Goal: Transaction & Acquisition: Book appointment/travel/reservation

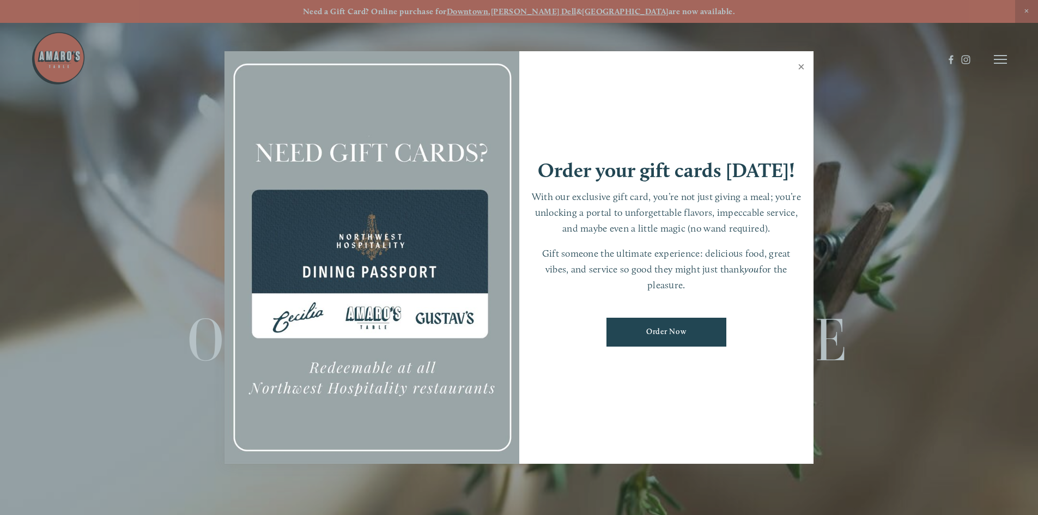
click at [803, 68] on link "Close" at bounding box center [801, 68] width 21 height 31
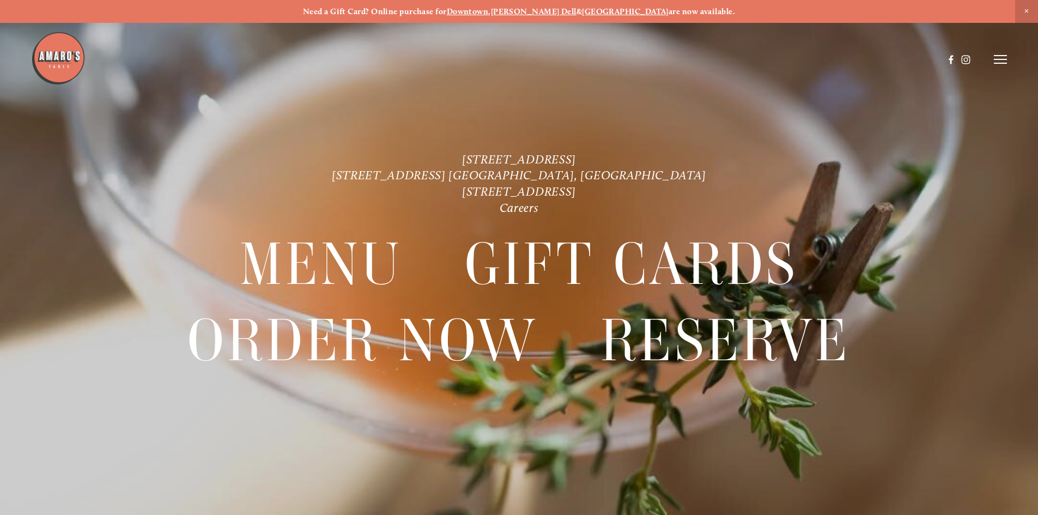
click at [989, 63] on header "Menu Order Now Visit Gallery 0" at bounding box center [519, 59] width 976 height 119
click at [997, 59] on line at bounding box center [1000, 59] width 13 height 0
click at [921, 59] on span "Reserve" at bounding box center [921, 59] width 29 height 10
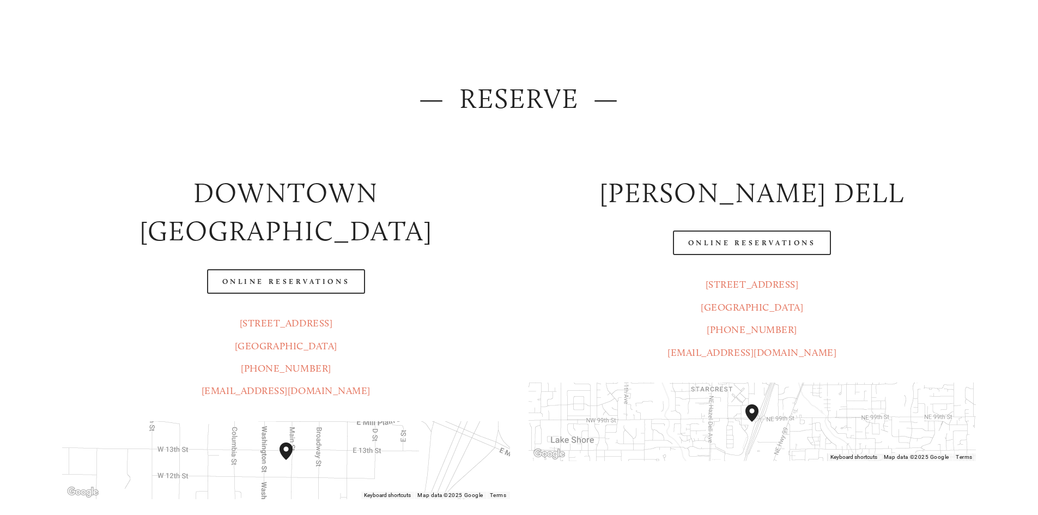
scroll to position [164, 0]
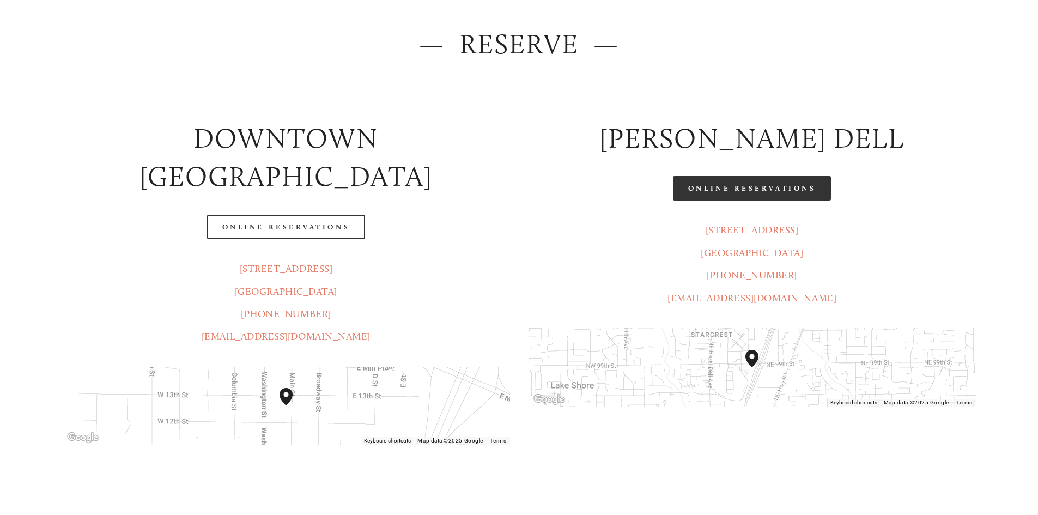
click at [711, 187] on link "Online Reservations" at bounding box center [752, 188] width 158 height 25
